Goal: Information Seeking & Learning: Learn about a topic

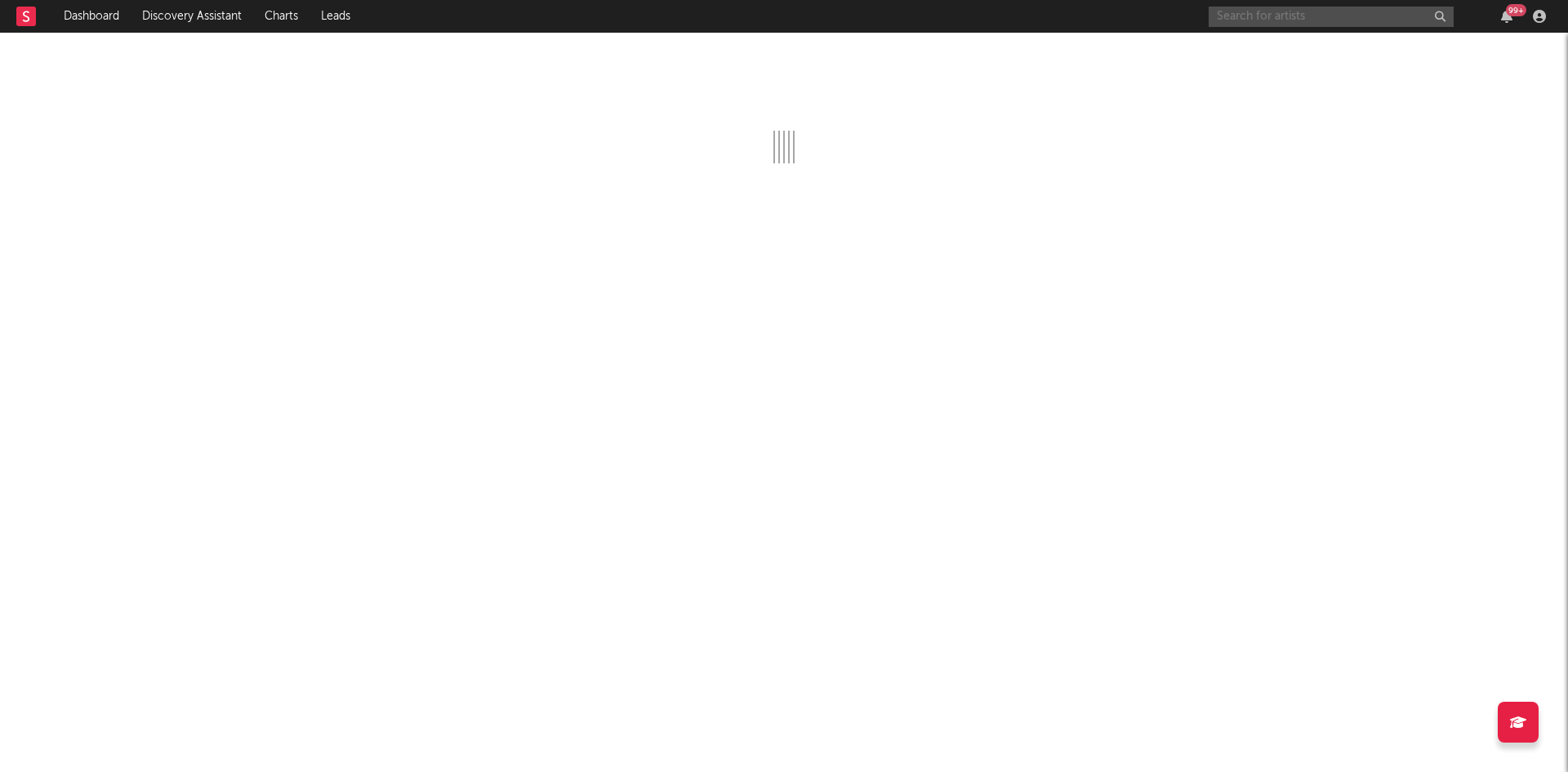
click at [1314, 13] on input "text" at bounding box center [1331, 17] width 245 height 21
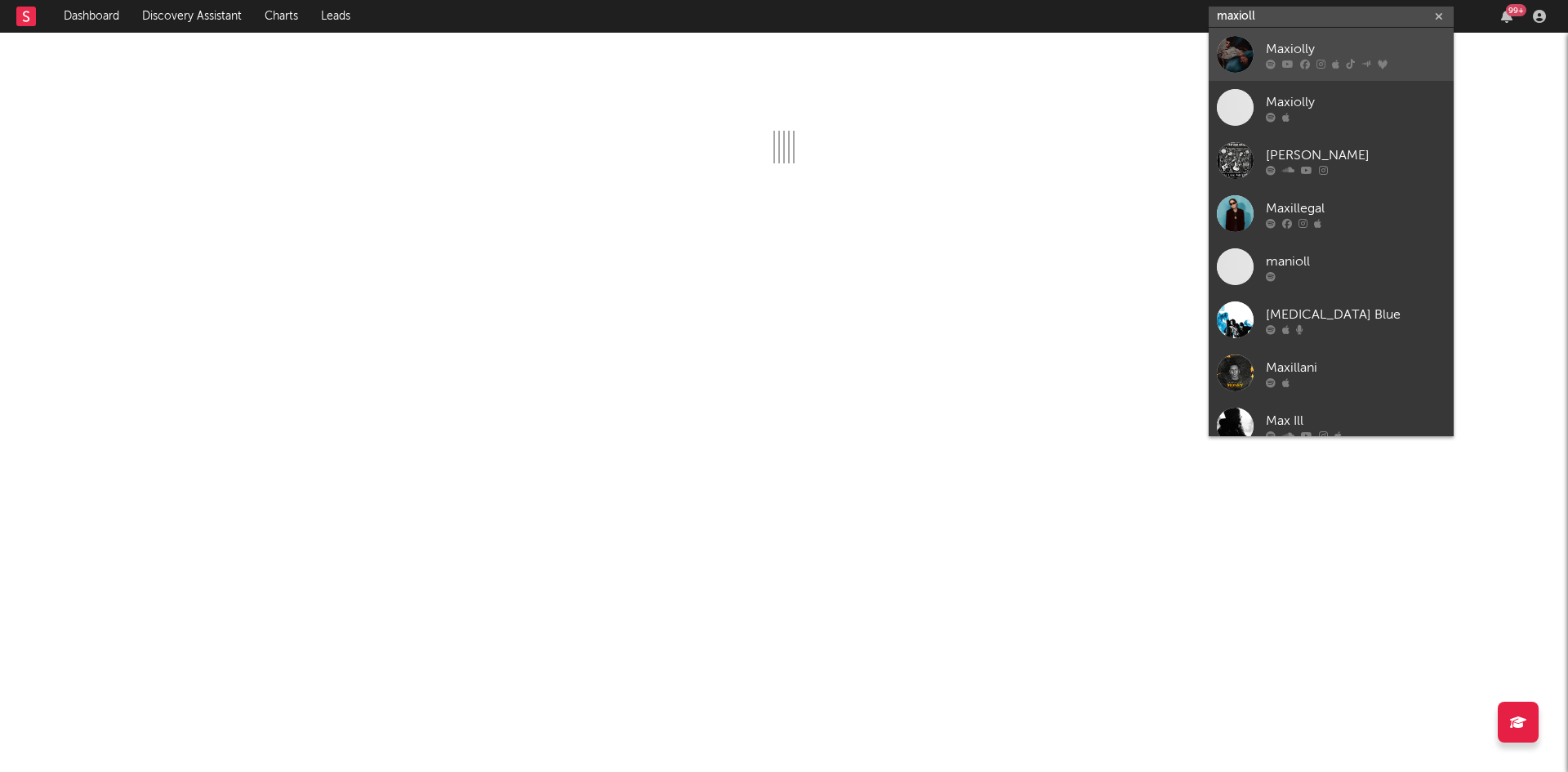
type input "maxioll"
click at [1306, 36] on link "Maxiolly" at bounding box center [1331, 54] width 245 height 53
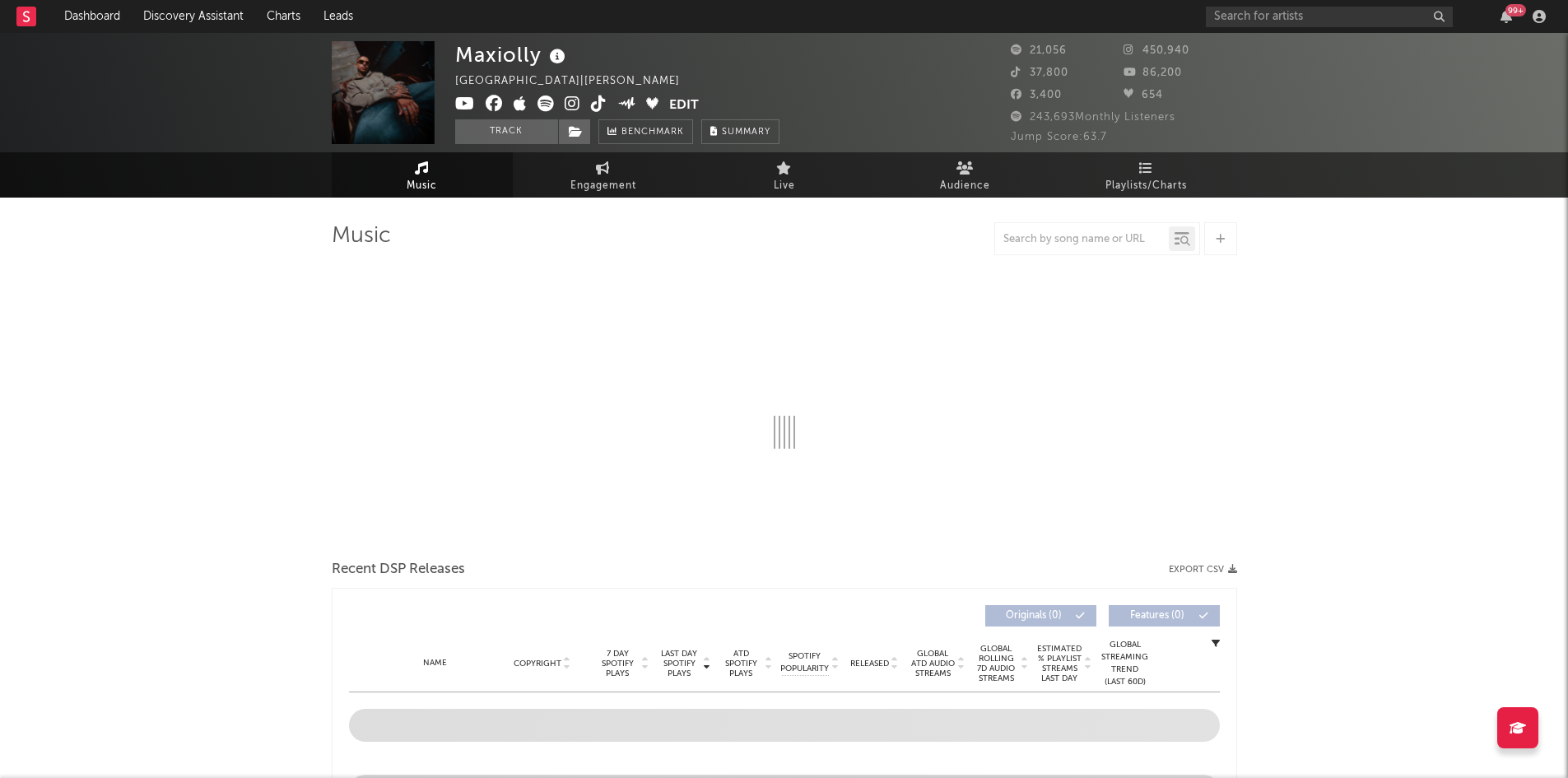
select select "6m"
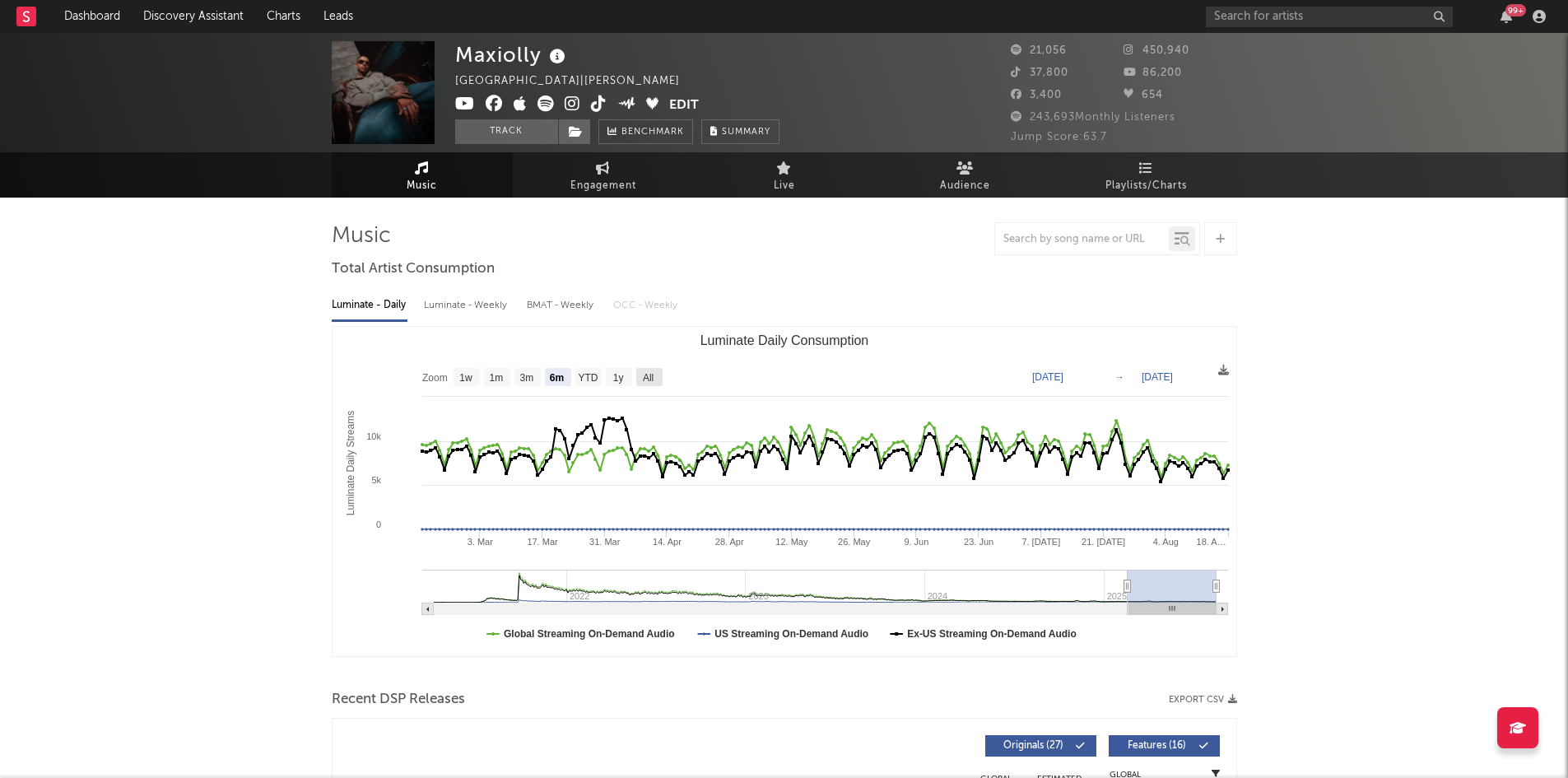
click at [638, 379] on rect "Luminate Daily Consumption" at bounding box center [650, 376] width 26 height 18
select select "All"
type input "[DATE]"
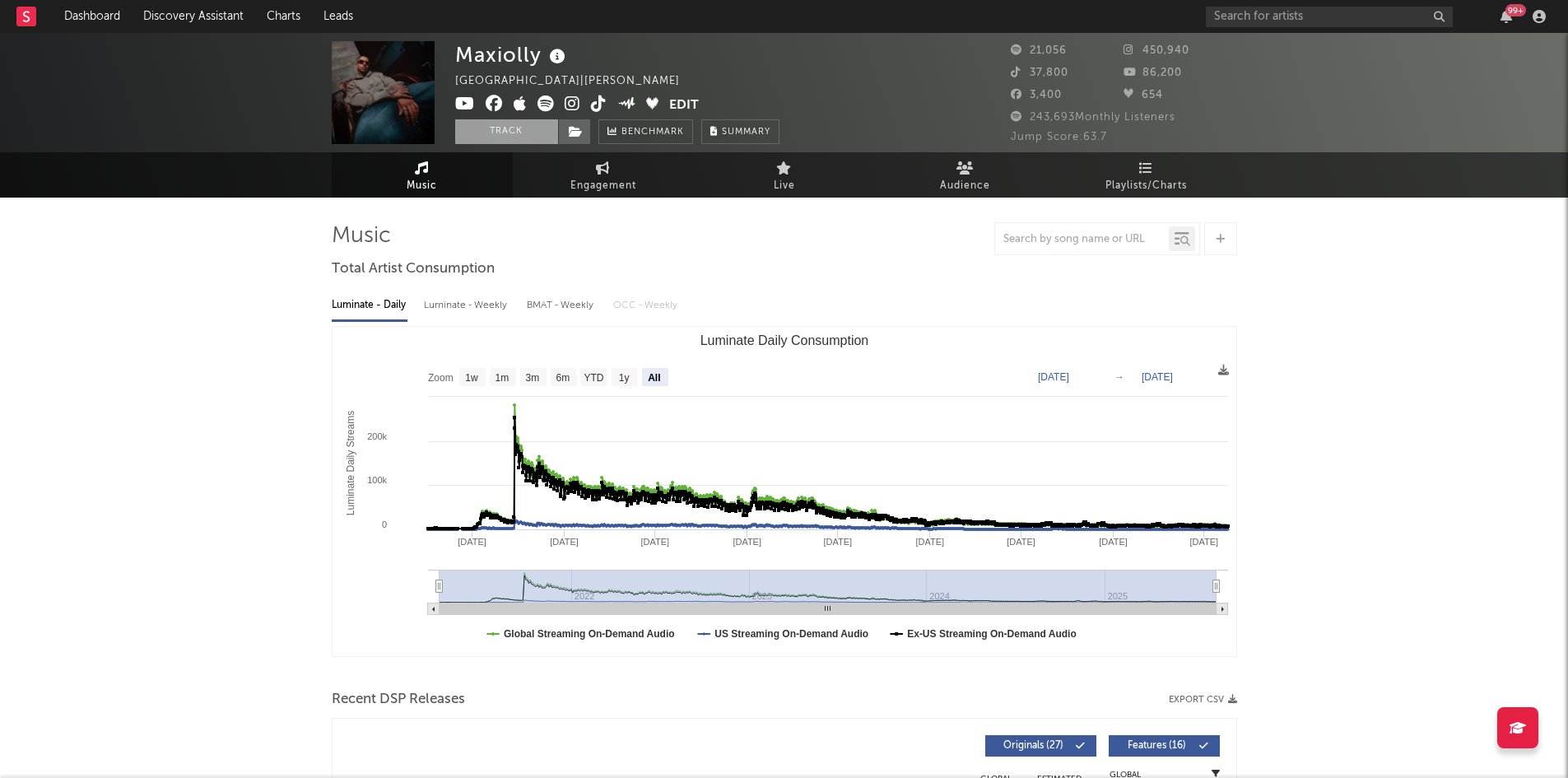
click at [517, 139] on button "Track" at bounding box center [506, 132] width 103 height 25
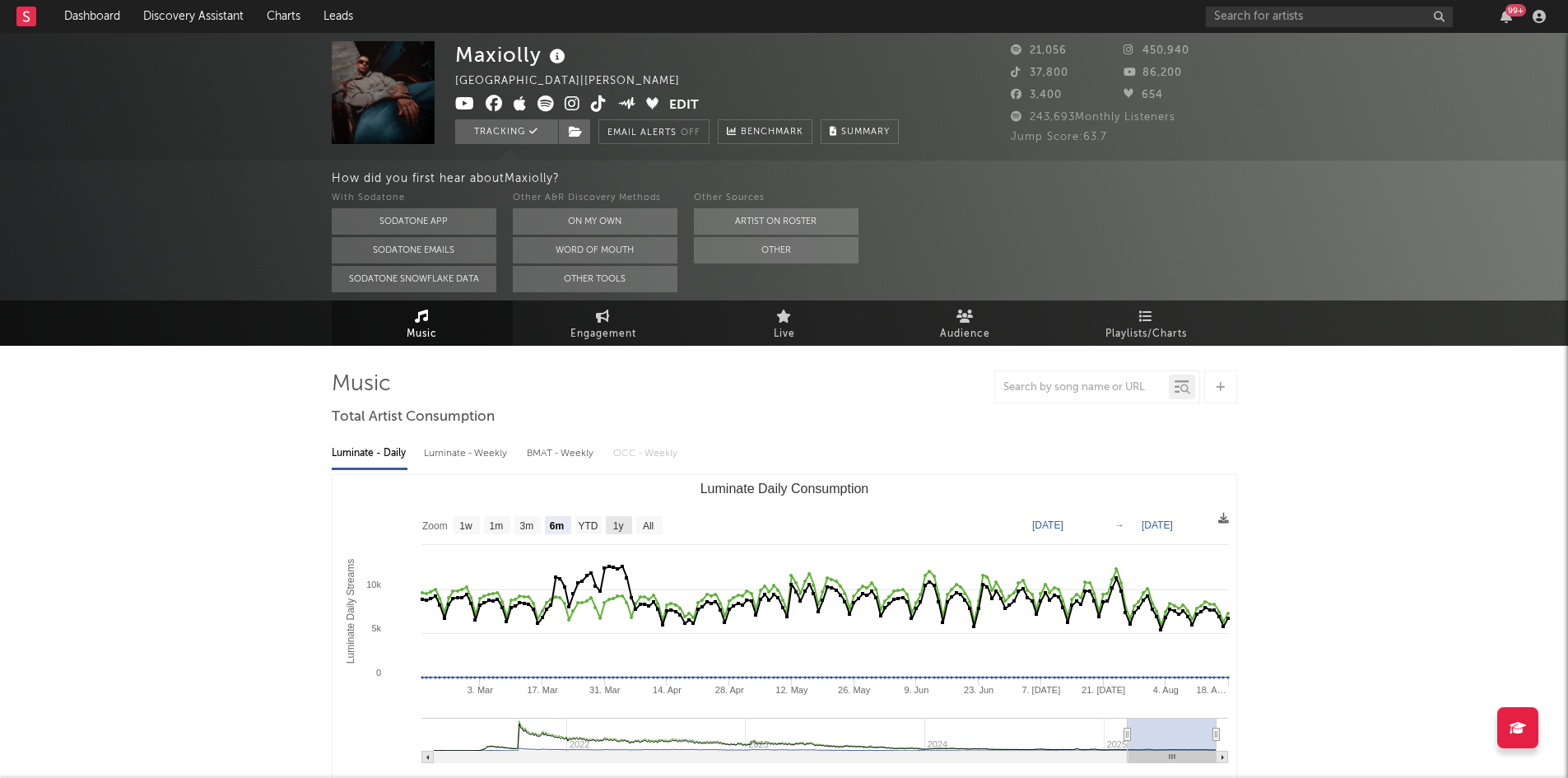
click at [623, 527] on text "1y" at bounding box center [617, 526] width 10 height 11
select select "1y"
type input "[DATE]"
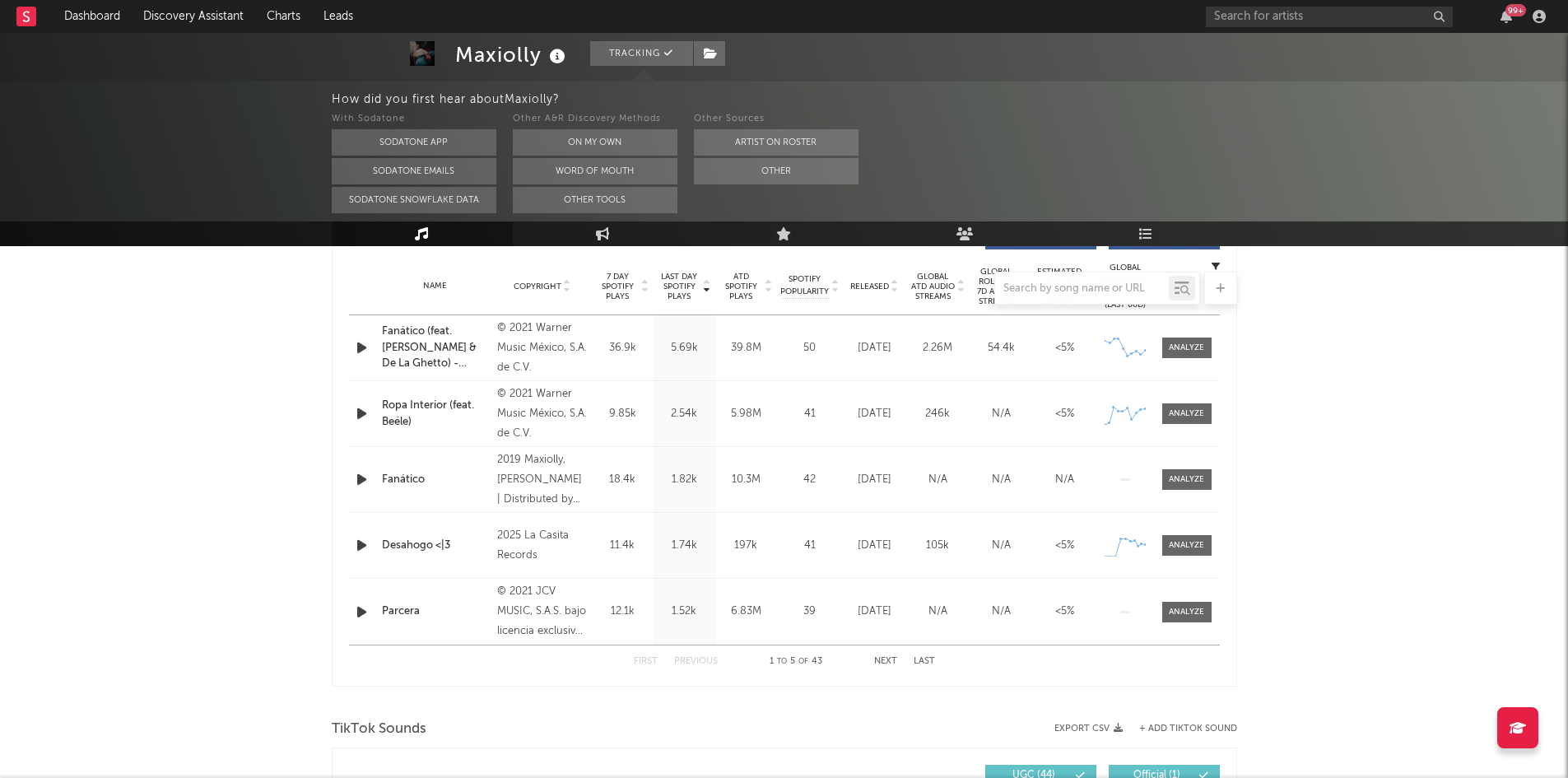
scroll to position [654, 0]
